Goal: Find contact information: Find contact information

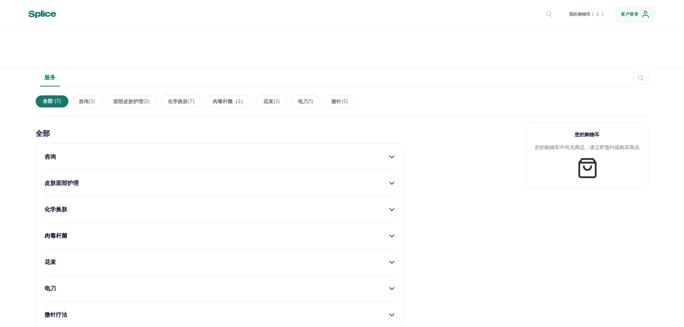
scroll to position [184, 0]
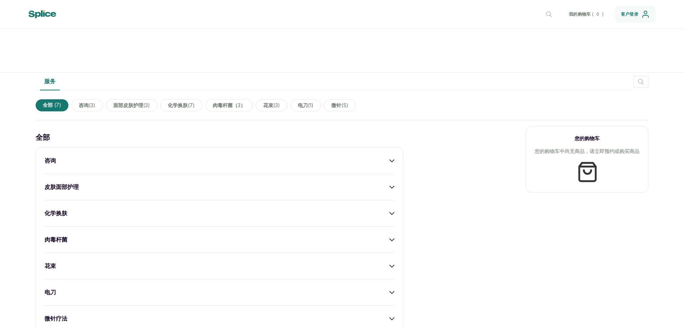
click at [134, 101] on span "面部皮肤护理 ( 3 )" at bounding box center [132, 105] width 52 height 12
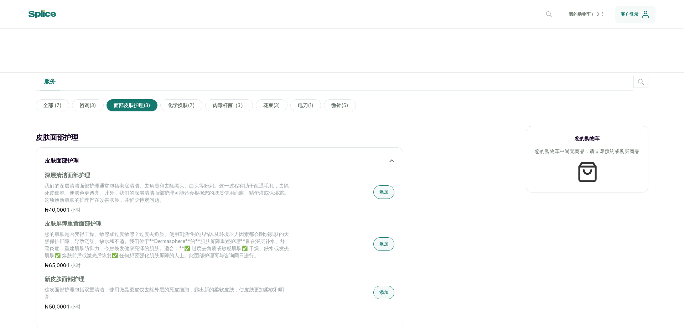
click at [184, 107] on font "化学换肤" at bounding box center [178, 105] width 20 height 6
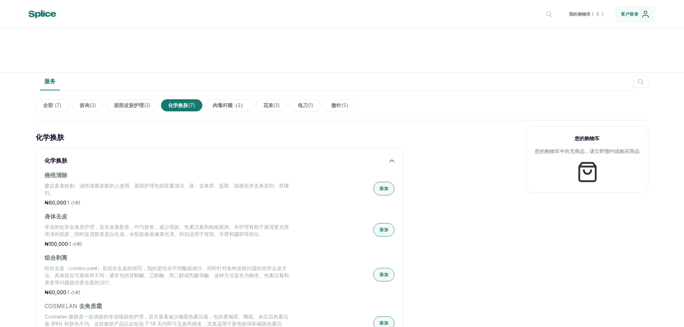
click at [224, 106] on font "肉毒杆菌" at bounding box center [223, 105] width 20 height 6
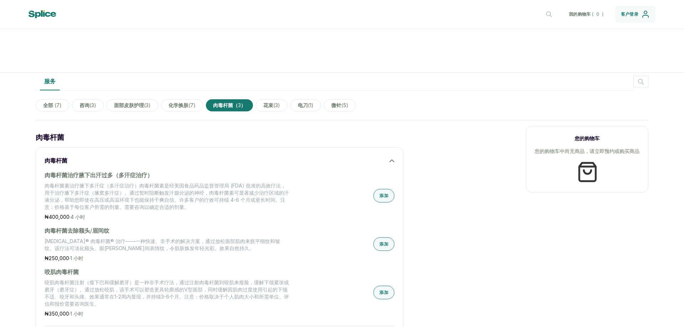
click at [289, 110] on div "全部 ( 7 ) 咨询 ( 3 ) 面部皮肤护理 ( 3 ) 化学换肤 ( 7 ) 肉毒杆菌 （ 3 ） 花束 ( 3 ) 电刀 ( 1 ) 微针 ( 5 )" at bounding box center [342, 106] width 613 height 24
click at [278, 107] on font "3" at bounding box center [276, 105] width 3 height 6
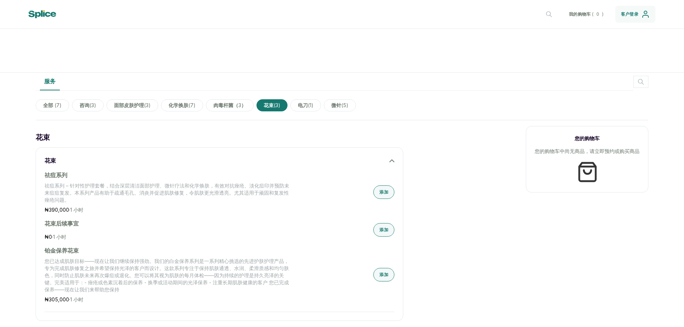
click at [310, 107] on font "(" at bounding box center [309, 105] width 2 height 6
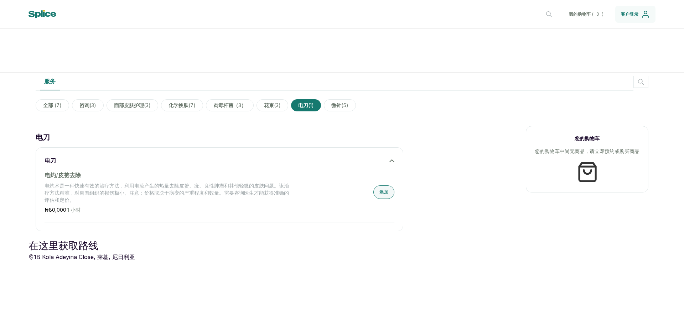
click at [346, 107] on font "5" at bounding box center [344, 105] width 3 height 6
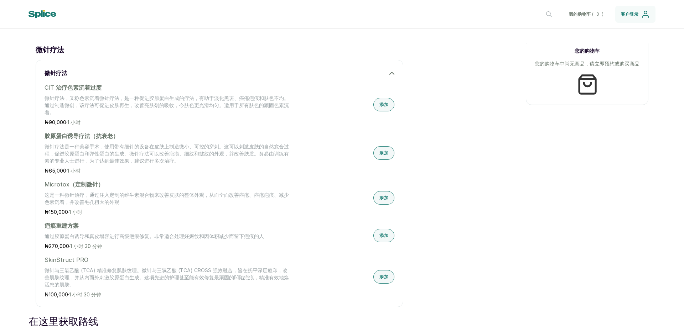
scroll to position [247, 0]
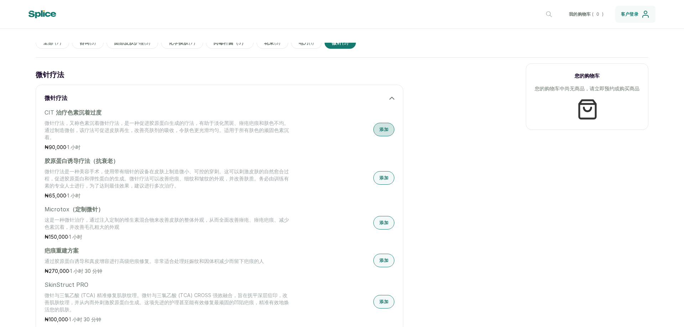
click at [380, 129] on font "添加" at bounding box center [384, 129] width 9 height 5
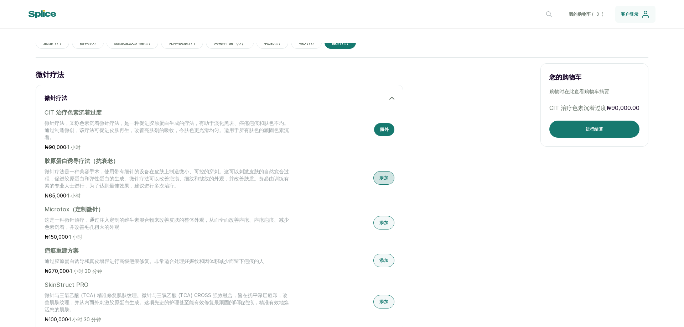
click at [380, 183] on button "添加" at bounding box center [383, 178] width 21 height 14
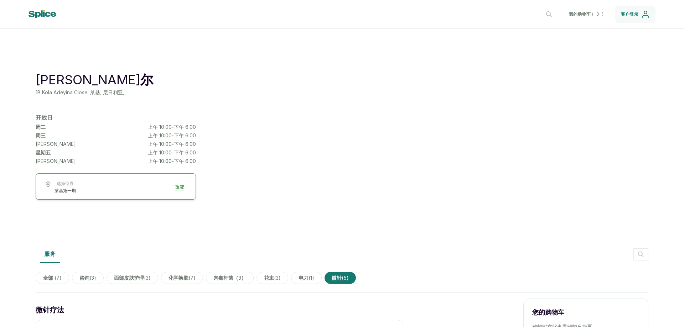
scroll to position [0, 0]
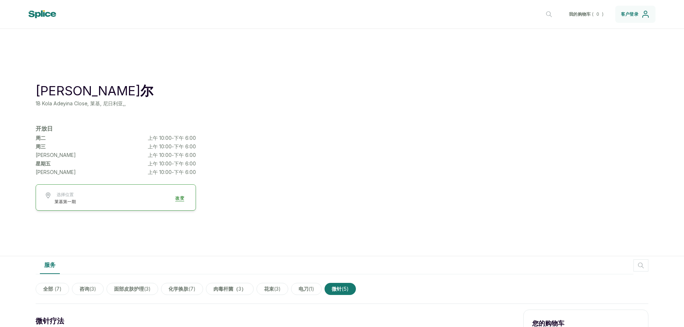
click at [35, 12] on icon at bounding box center [43, 14] width 29 height 8
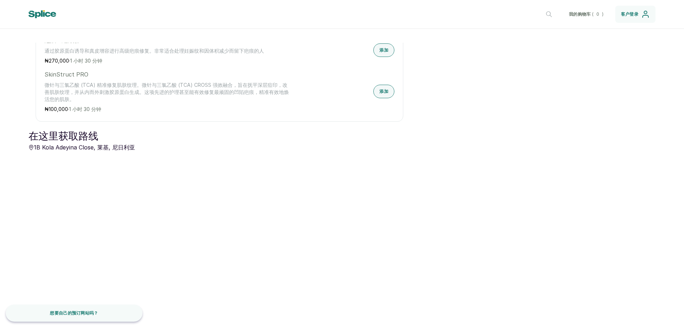
scroll to position [460, 0]
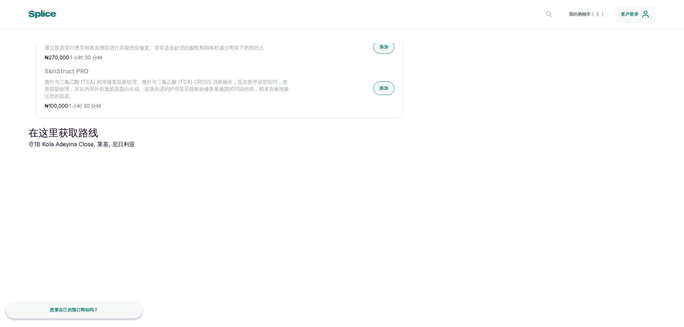
click at [30, 146] on icon at bounding box center [31, 144] width 5 height 5
click at [118, 157] on div "在这里获取路线 1B [GEOGRAPHIC_DATA], 莱基, 尼日利亚" at bounding box center [82, 206] width 107 height 160
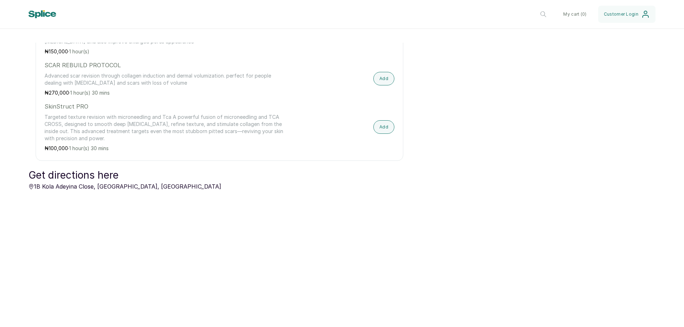
scroll to position [489, 0]
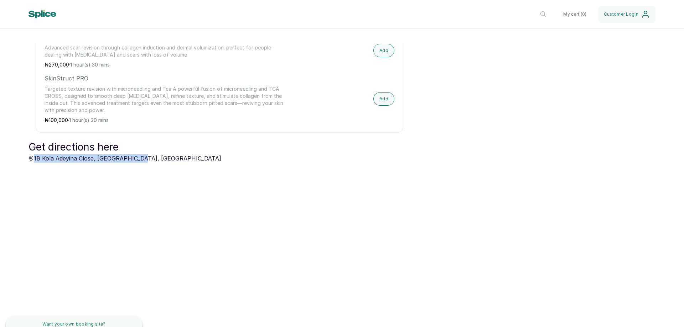
drag, startPoint x: 35, startPoint y: 157, endPoint x: 132, endPoint y: 160, distance: 97.7
click at [132, 160] on p "1B Kola Adeyina Close, [GEOGRAPHIC_DATA], [GEOGRAPHIC_DATA]" at bounding box center [125, 158] width 193 height 9
copy p "1B Kola Adeyina Close, [GEOGRAPHIC_DATA], [GEOGRAPHIC_DATA]"
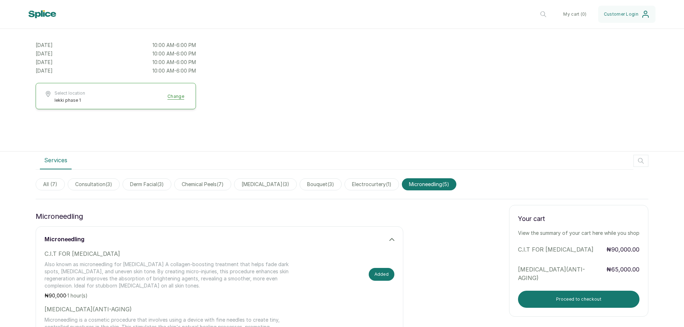
scroll to position [97, 0]
